Goal: Task Accomplishment & Management: Complete application form

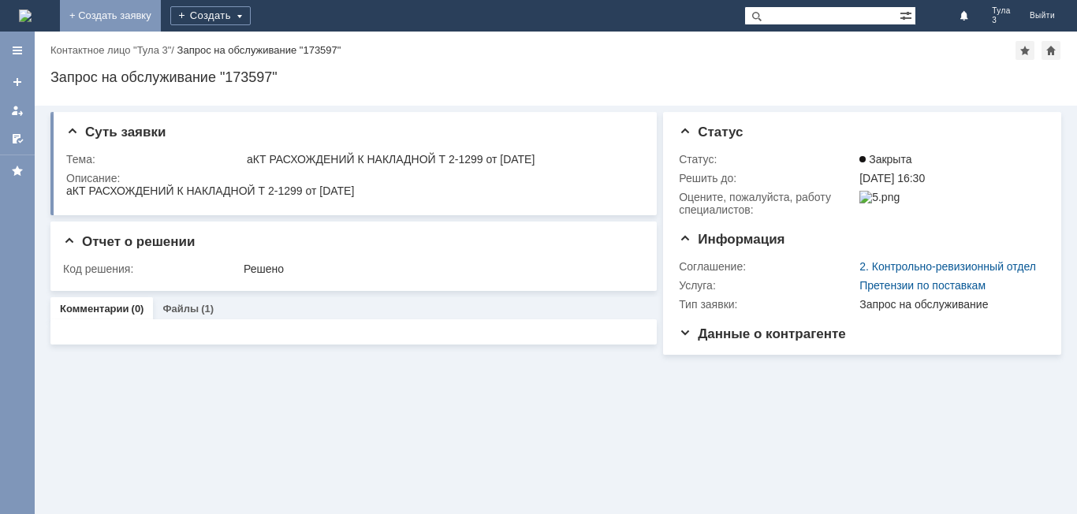
click at [161, 11] on link "+ Создать заявку" at bounding box center [110, 16] width 101 height 32
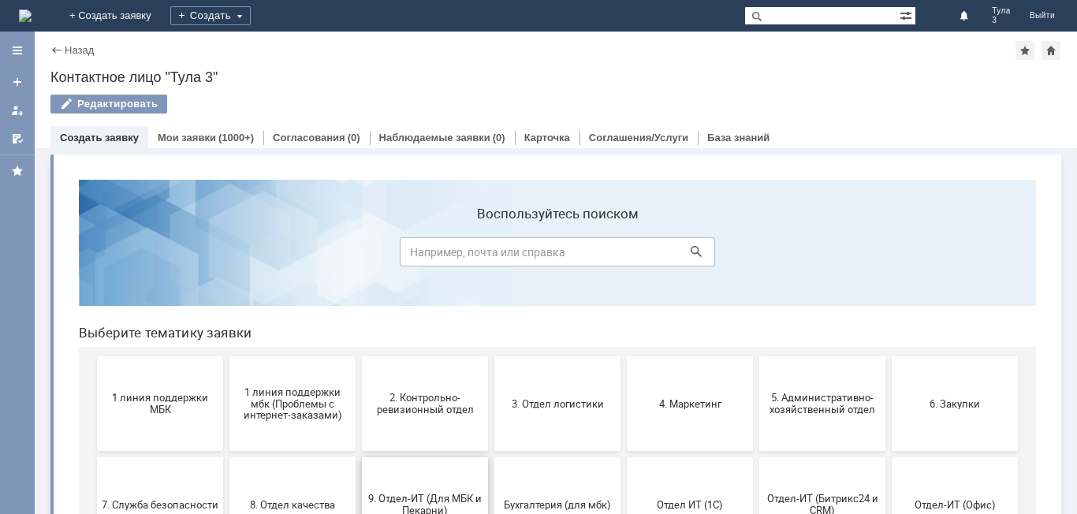
scroll to position [79, 0]
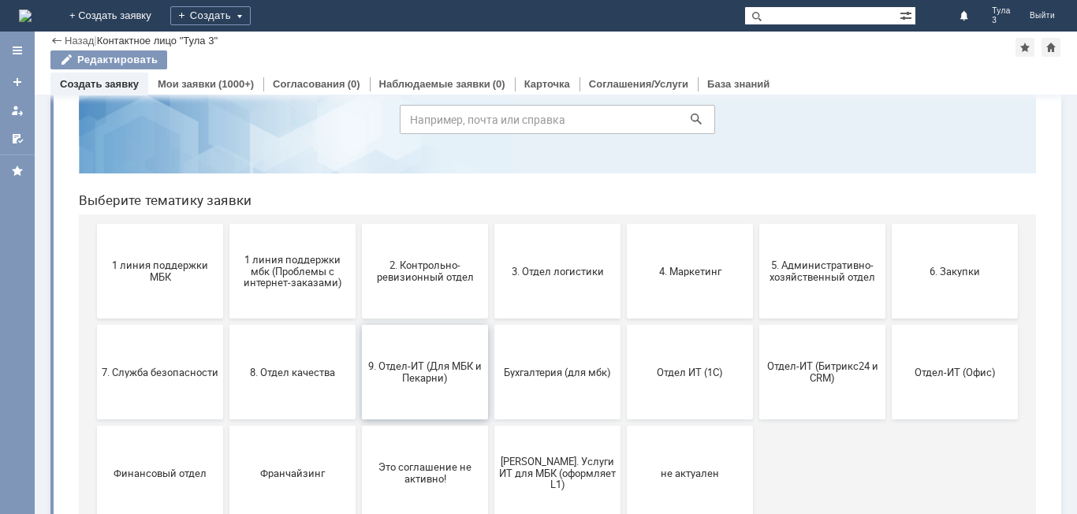
click at [441, 377] on span "9. Отдел-ИТ (Для МБК и Пекарни)" at bounding box center [425, 372] width 117 height 24
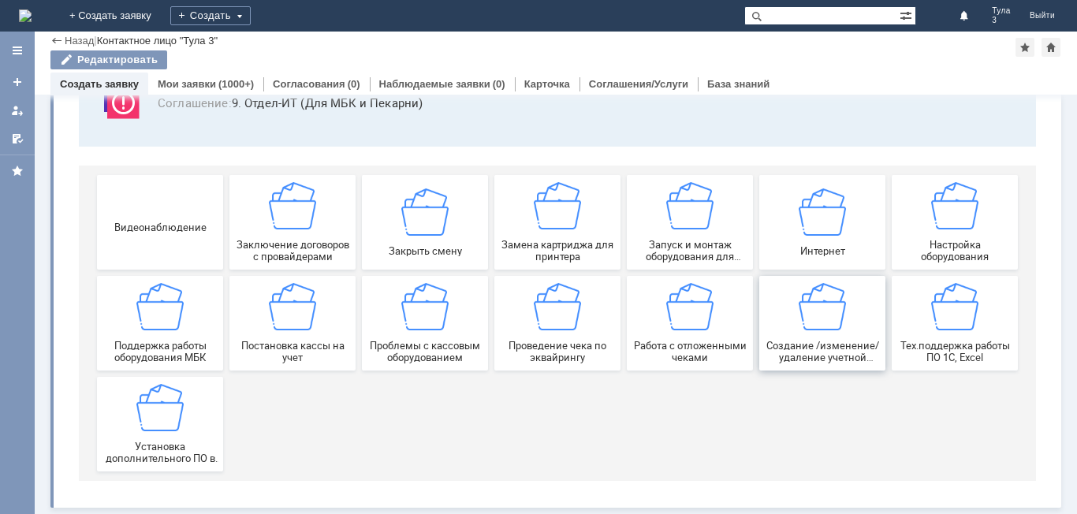
scroll to position [131, 0]
click at [681, 337] on div "Работа с отложенными чеками" at bounding box center [690, 323] width 117 height 80
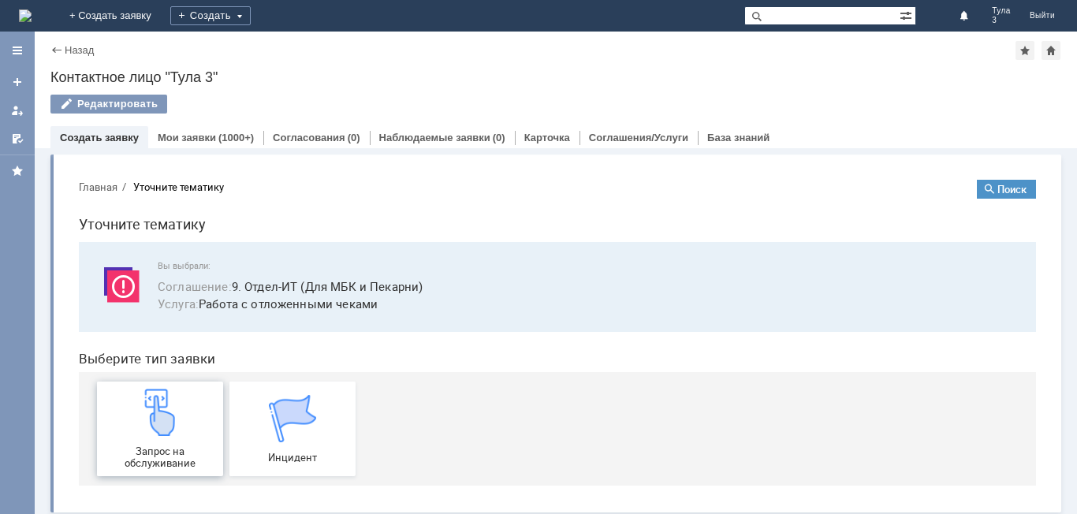
click at [164, 447] on span "Запрос на обслуживание" at bounding box center [160, 458] width 117 height 24
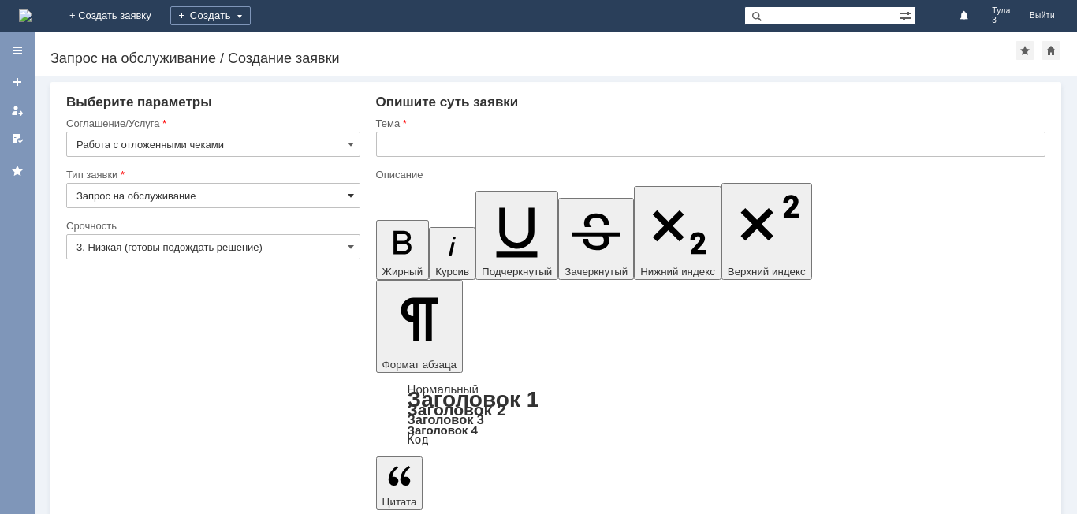
click at [353, 199] on span at bounding box center [351, 195] width 6 height 13
click at [400, 137] on input "text" at bounding box center [711, 144] width 670 height 25
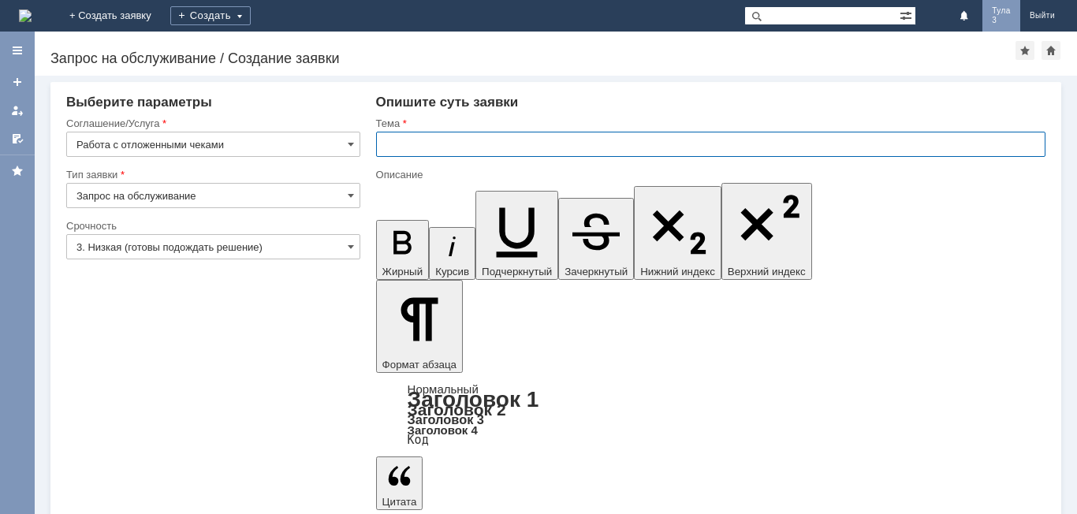
type input "Запрос на обслуживание"
type input "Удалить отложенный чек от [DATE]"
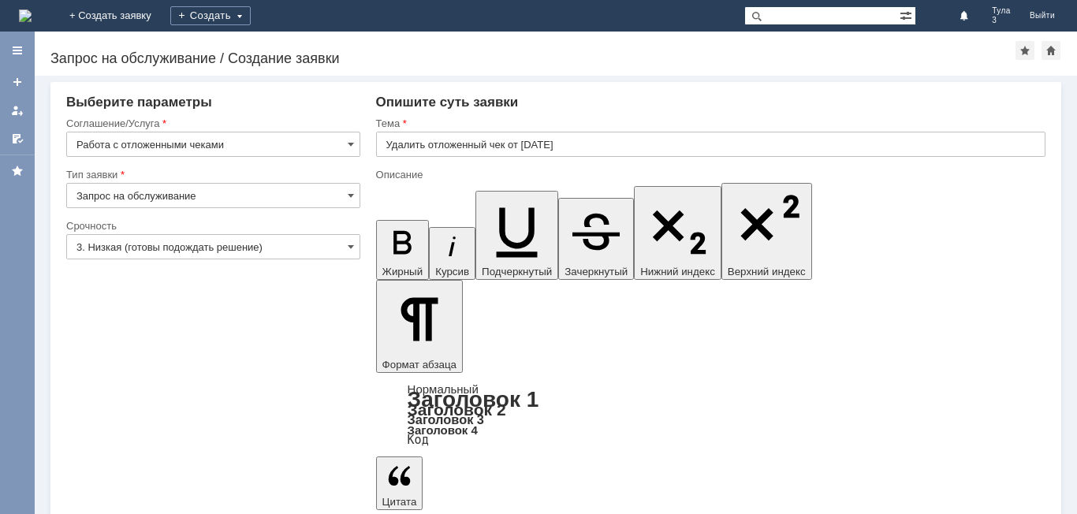
drag, startPoint x: 603, startPoint y: 67, endPoint x: 578, endPoint y: 113, distance: 51.9
click at [594, 88] on div "Назад | Запрос на обслуживание / Создание заявки Запрос на обслуживание / Созда…" at bounding box center [556, 273] width 1043 height 483
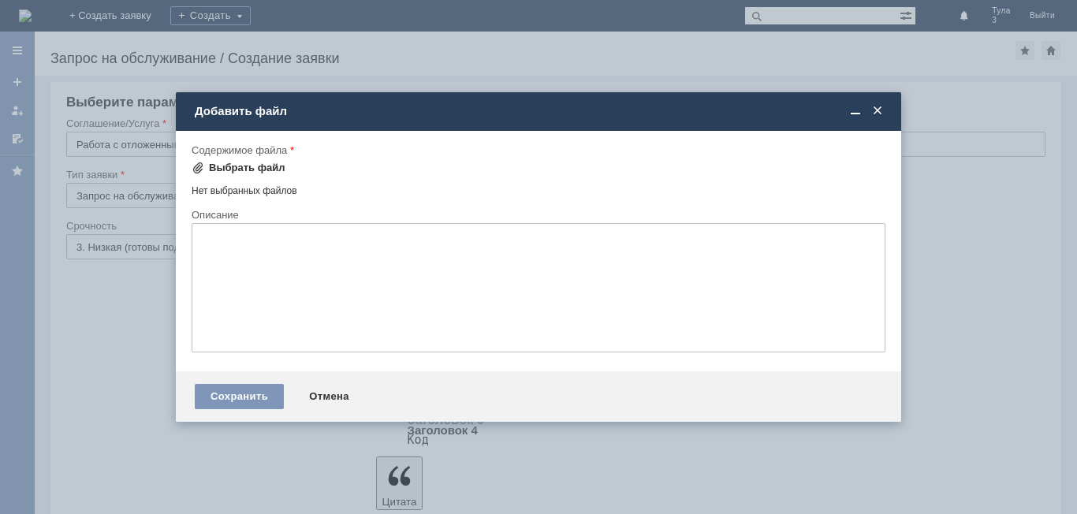
click at [247, 162] on div "Выбрать файл" at bounding box center [247, 168] width 77 height 13
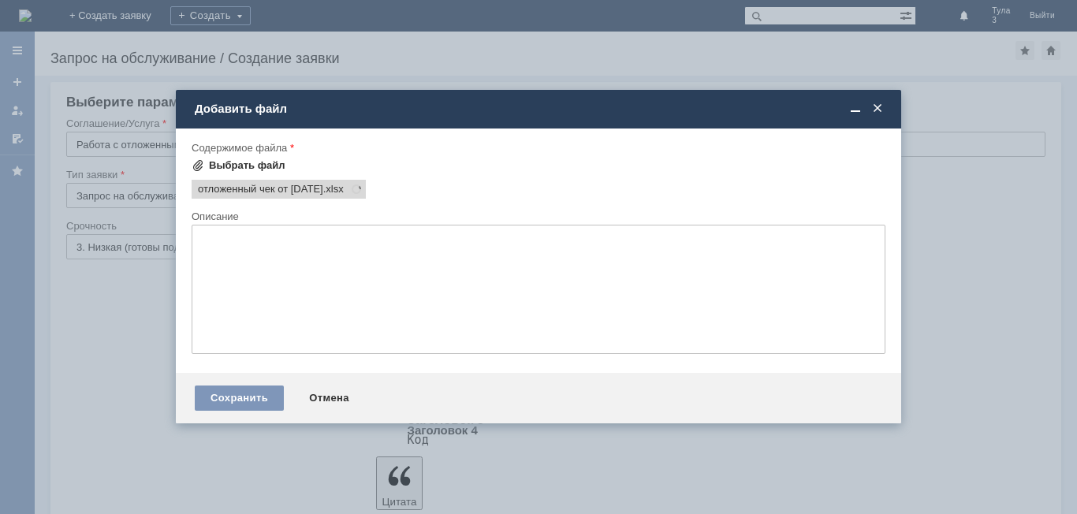
scroll to position [0, 0]
click at [254, 400] on div "Сохранить" at bounding box center [239, 398] width 89 height 25
